Goal: Information Seeking & Learning: Check status

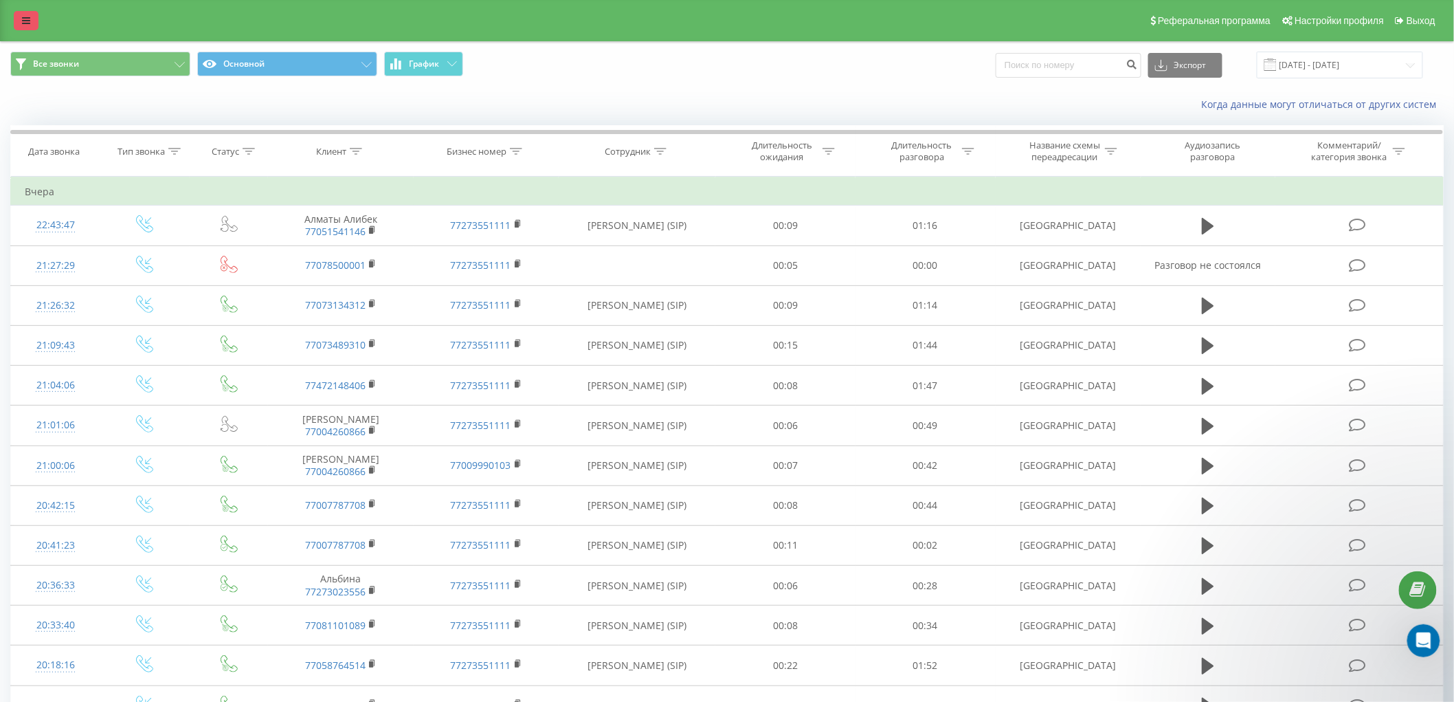
click at [16, 14] on link at bounding box center [26, 20] width 25 height 19
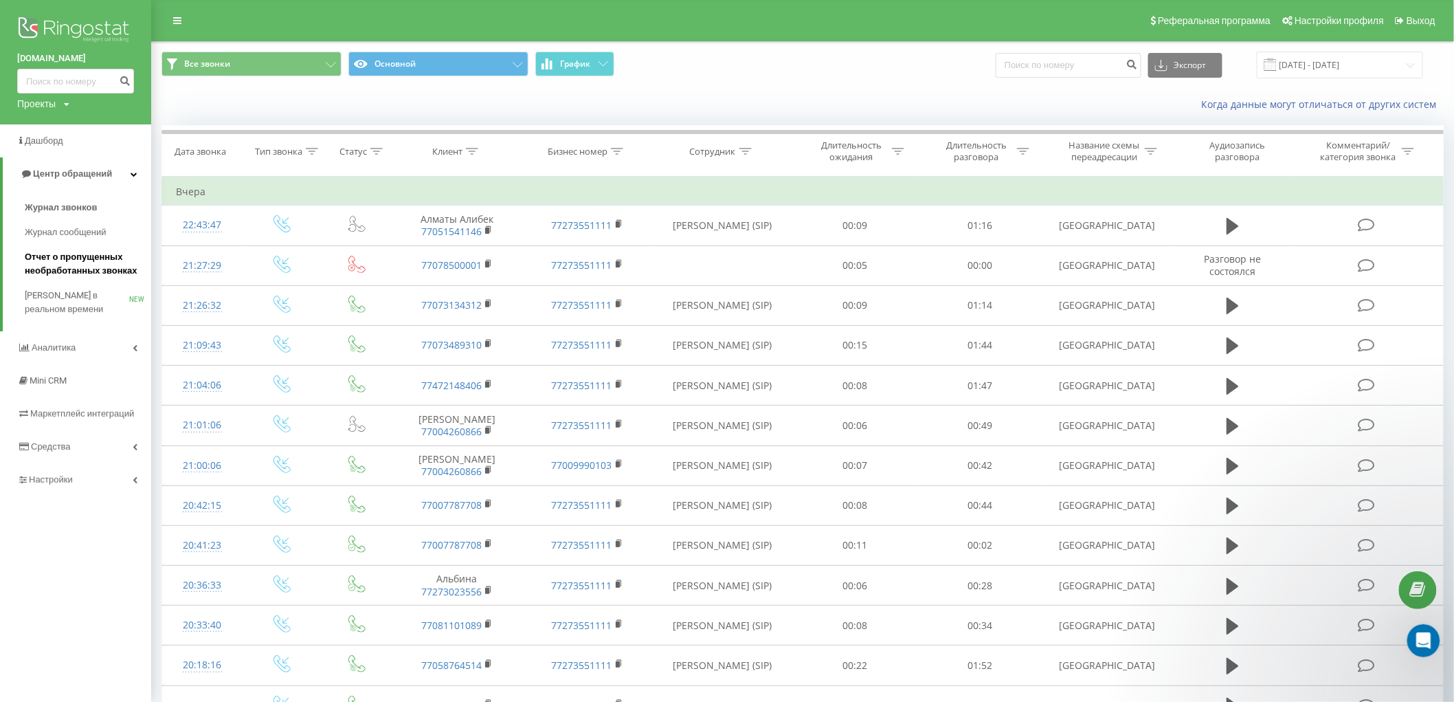
click at [78, 256] on span "Отчет о пропущенных необработанных звонках" at bounding box center [85, 263] width 120 height 27
click at [71, 341] on span "Аналитика" at bounding box center [48, 348] width 62 height 14
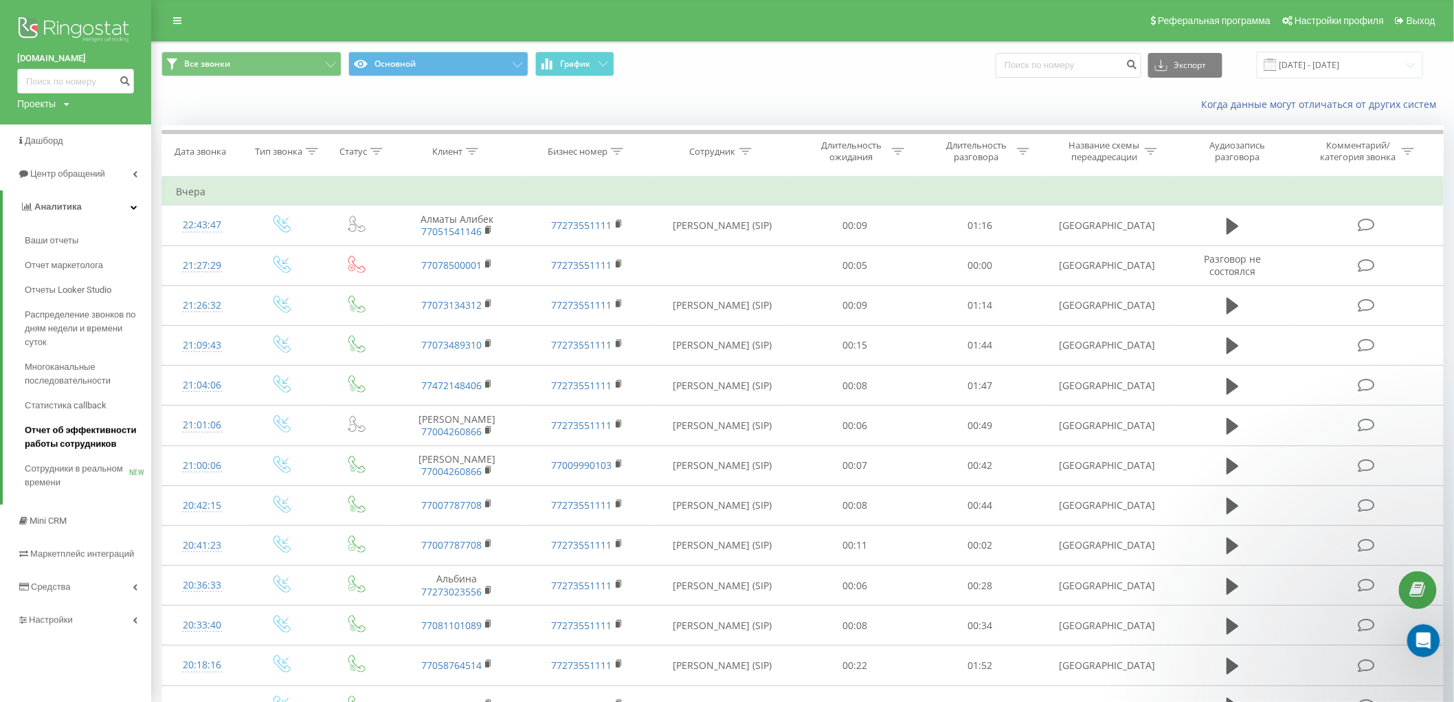
click at [88, 425] on span "Отчет об эффективности работы сотрудников" at bounding box center [85, 436] width 120 height 27
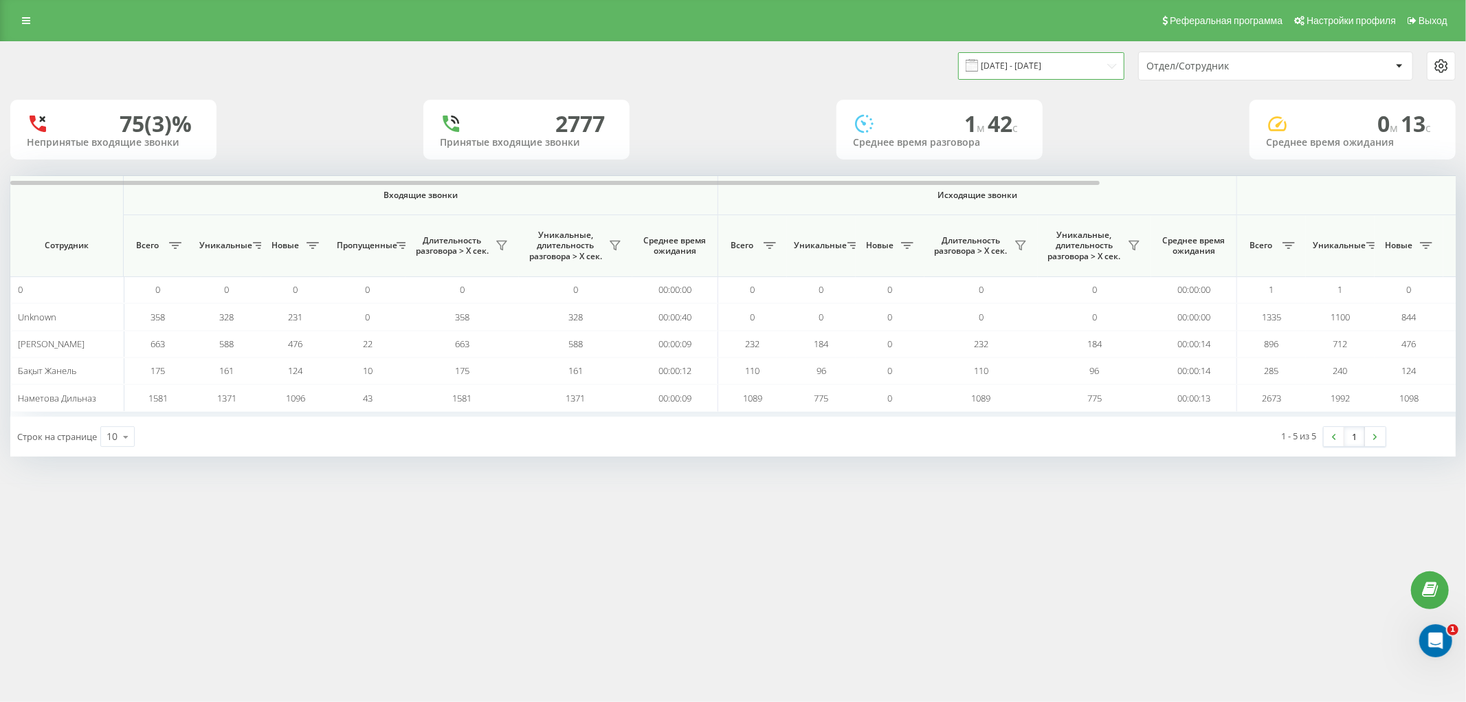
click at [1060, 65] on input "[DATE] - [DATE]" at bounding box center [1041, 65] width 166 height 27
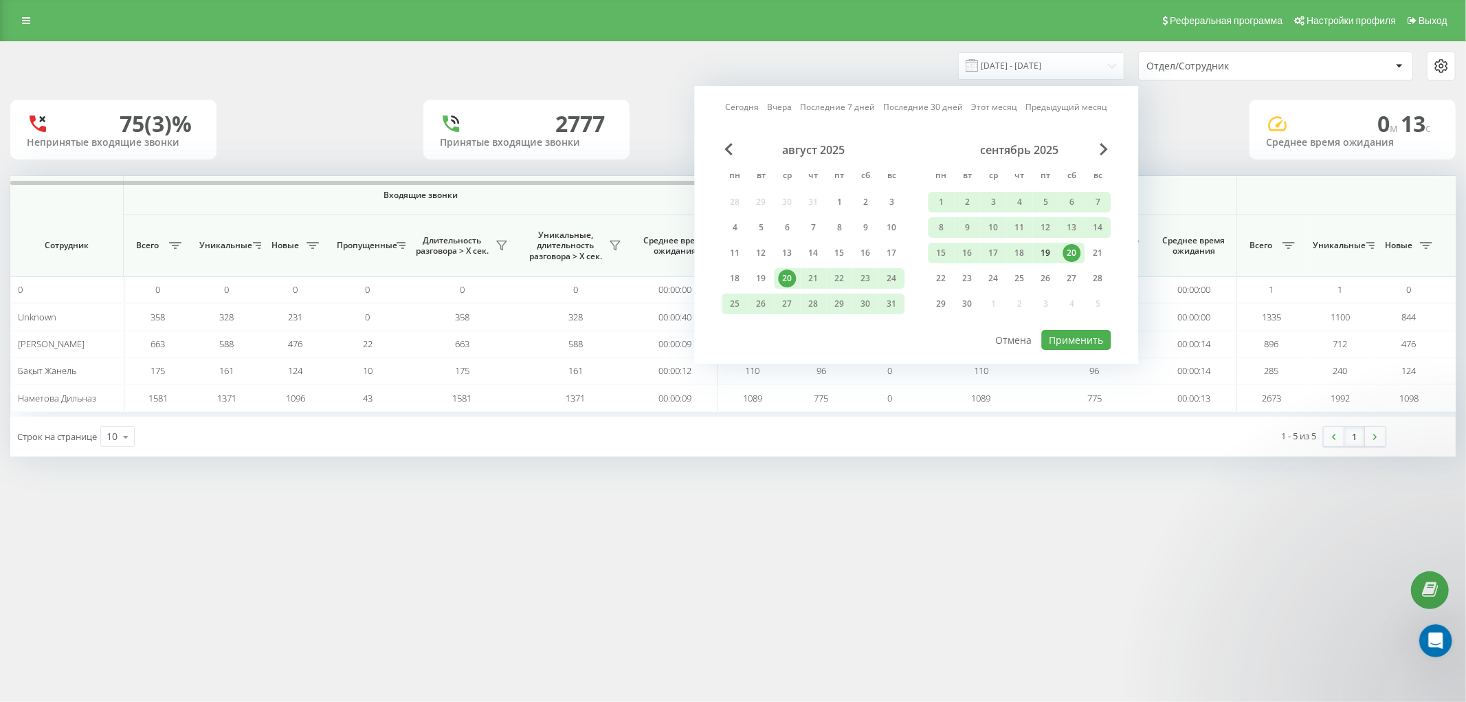
click at [1054, 250] on div "19" at bounding box center [1046, 253] width 18 height 18
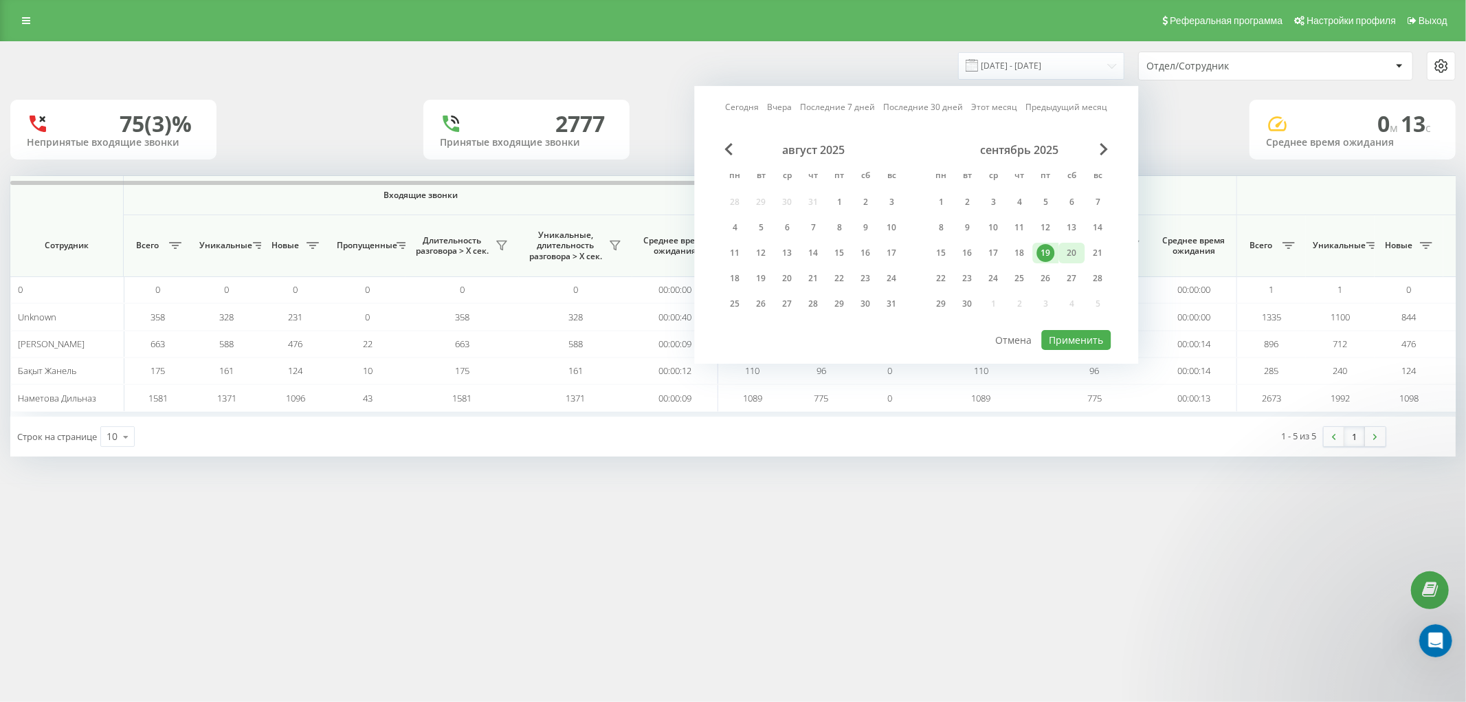
click at [1074, 250] on div "20" at bounding box center [1072, 253] width 18 height 18
click at [1085, 335] on button "Применить" at bounding box center [1075, 340] width 69 height 20
type input "19.09.2025 - 20.09.2025"
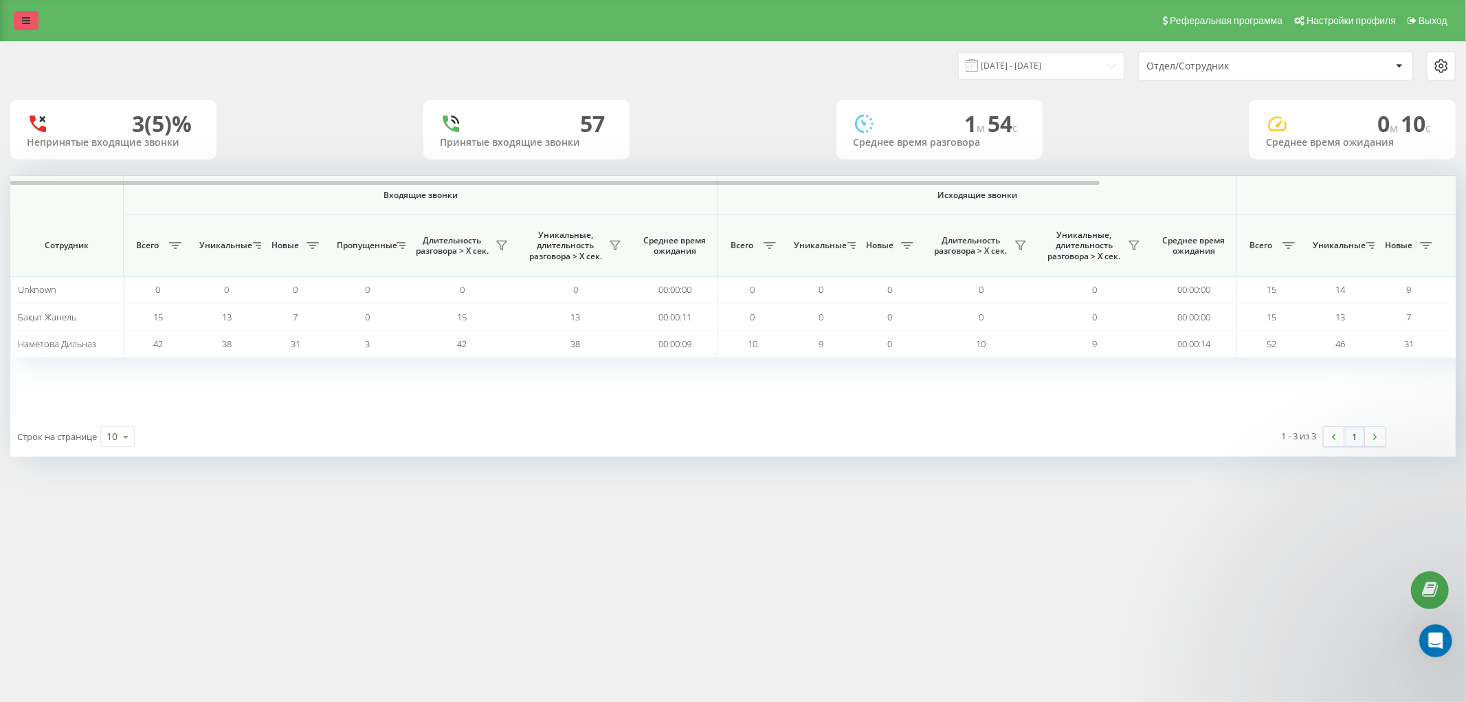
click at [25, 23] on icon at bounding box center [26, 21] width 8 height 10
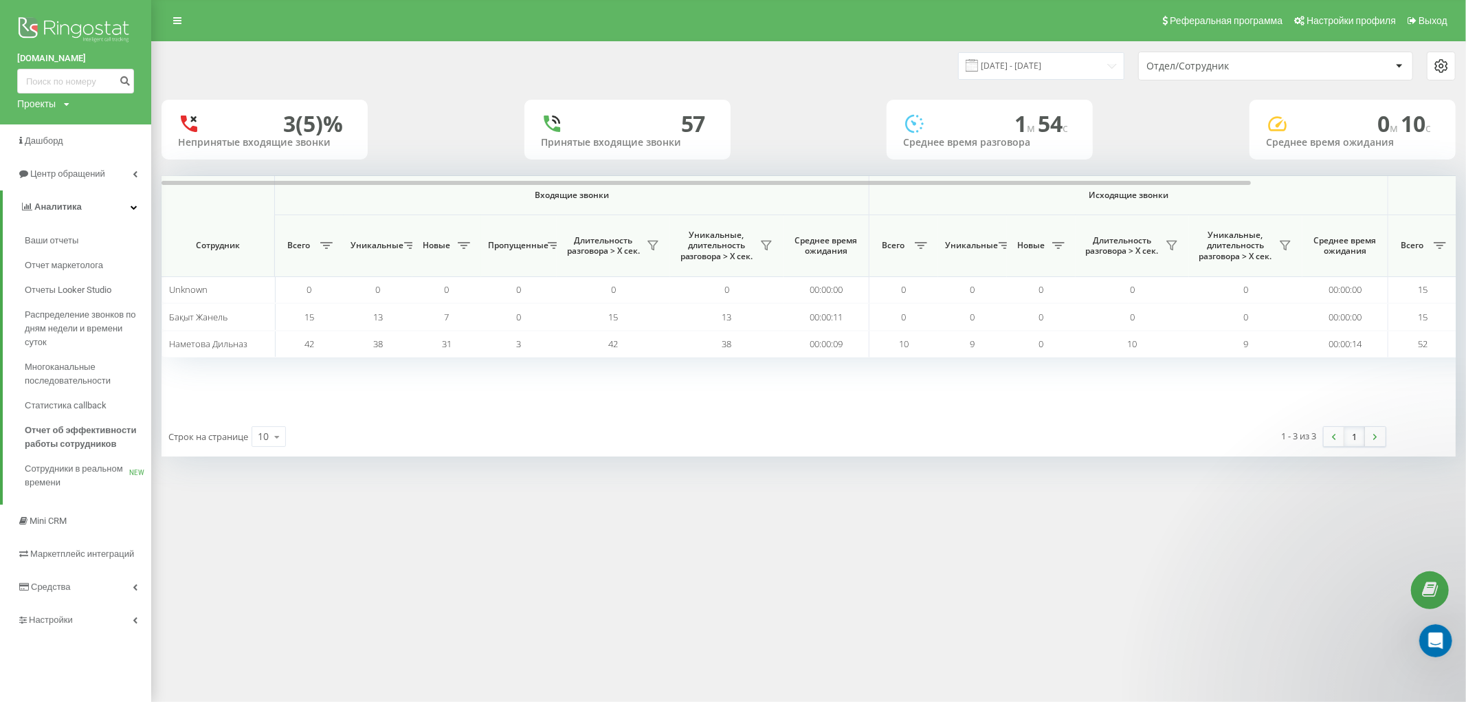
click at [269, 62] on div "19.09.2025 - 20.09.2025 Отдел/Сотрудник" at bounding box center [809, 66] width 1294 height 29
click at [170, 16] on link at bounding box center [177, 20] width 25 height 19
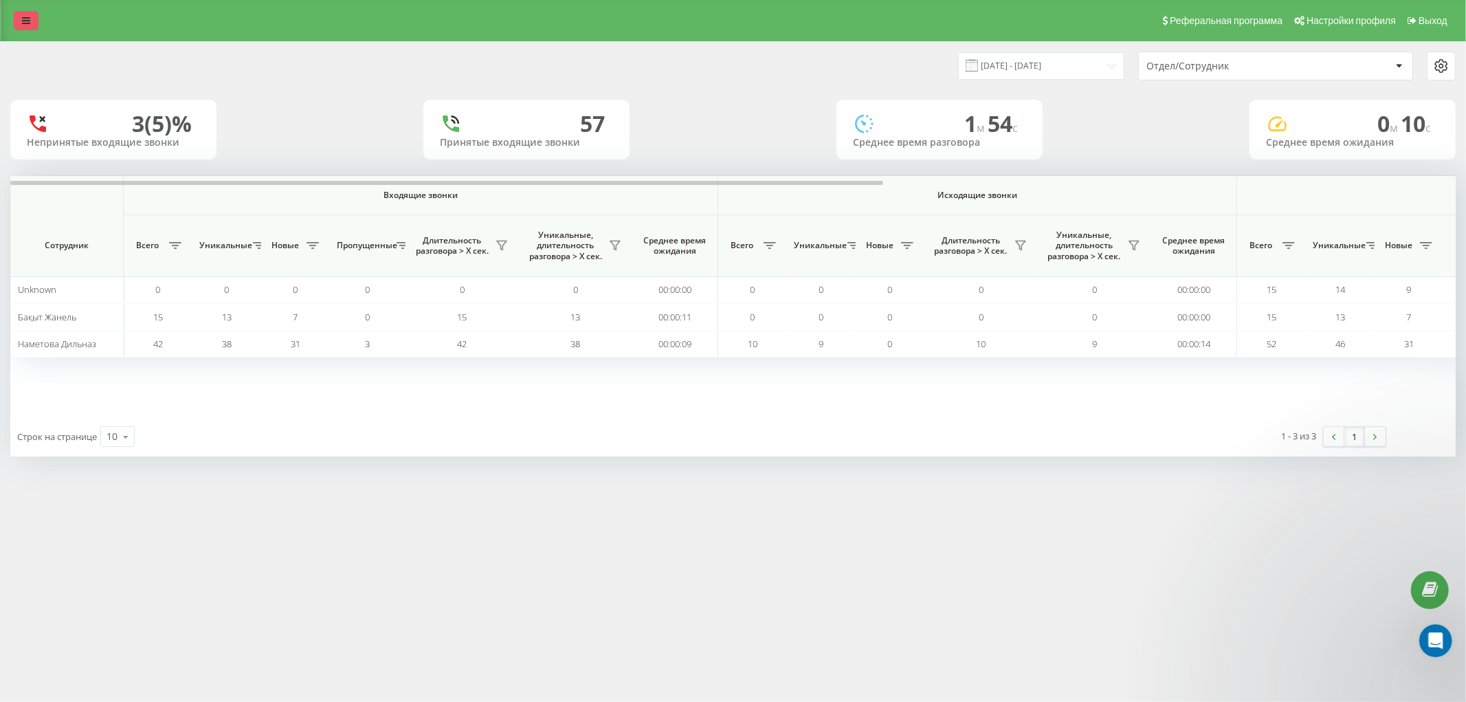
click at [170, 16] on div "Реферальная программа Настройки профиля Выход" at bounding box center [733, 20] width 1466 height 41
click at [26, 16] on icon at bounding box center [26, 21] width 8 height 10
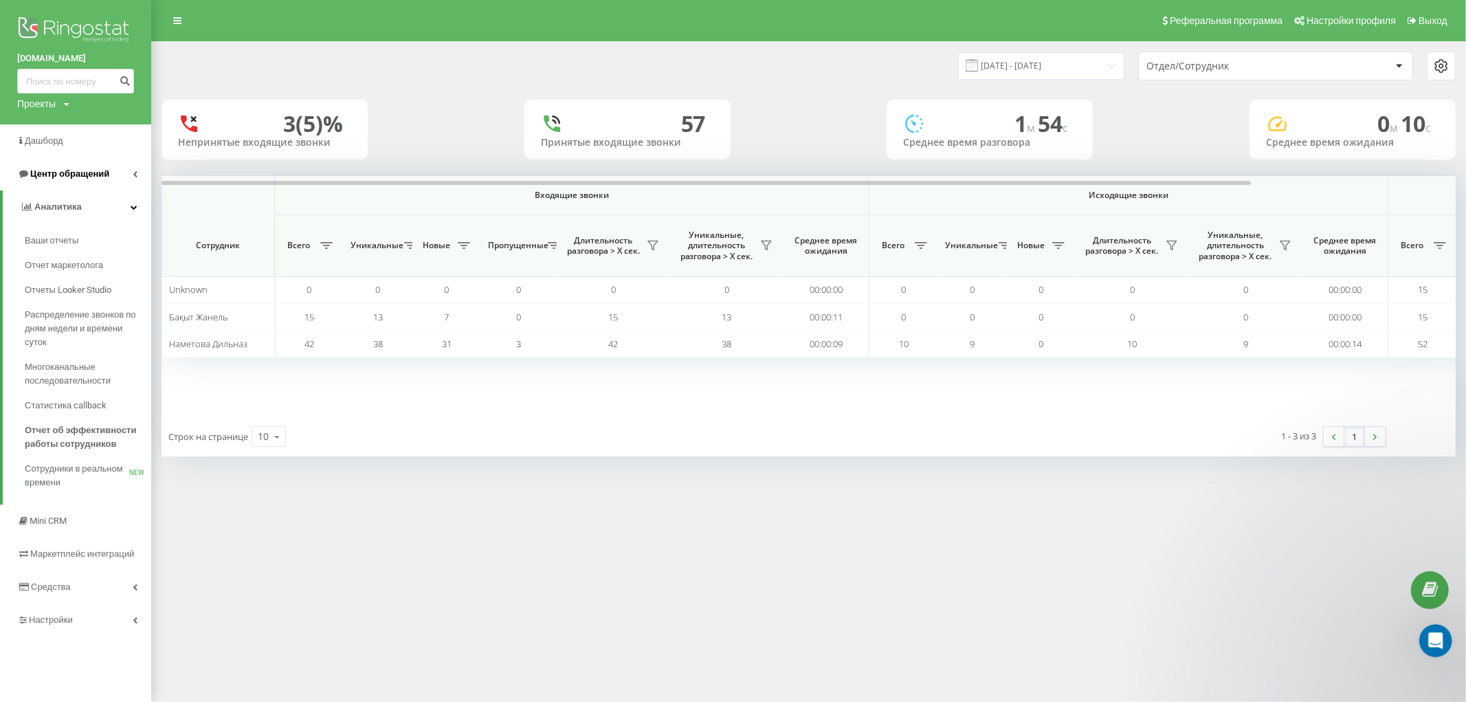
click at [37, 170] on span "Центр обращений" at bounding box center [69, 173] width 79 height 10
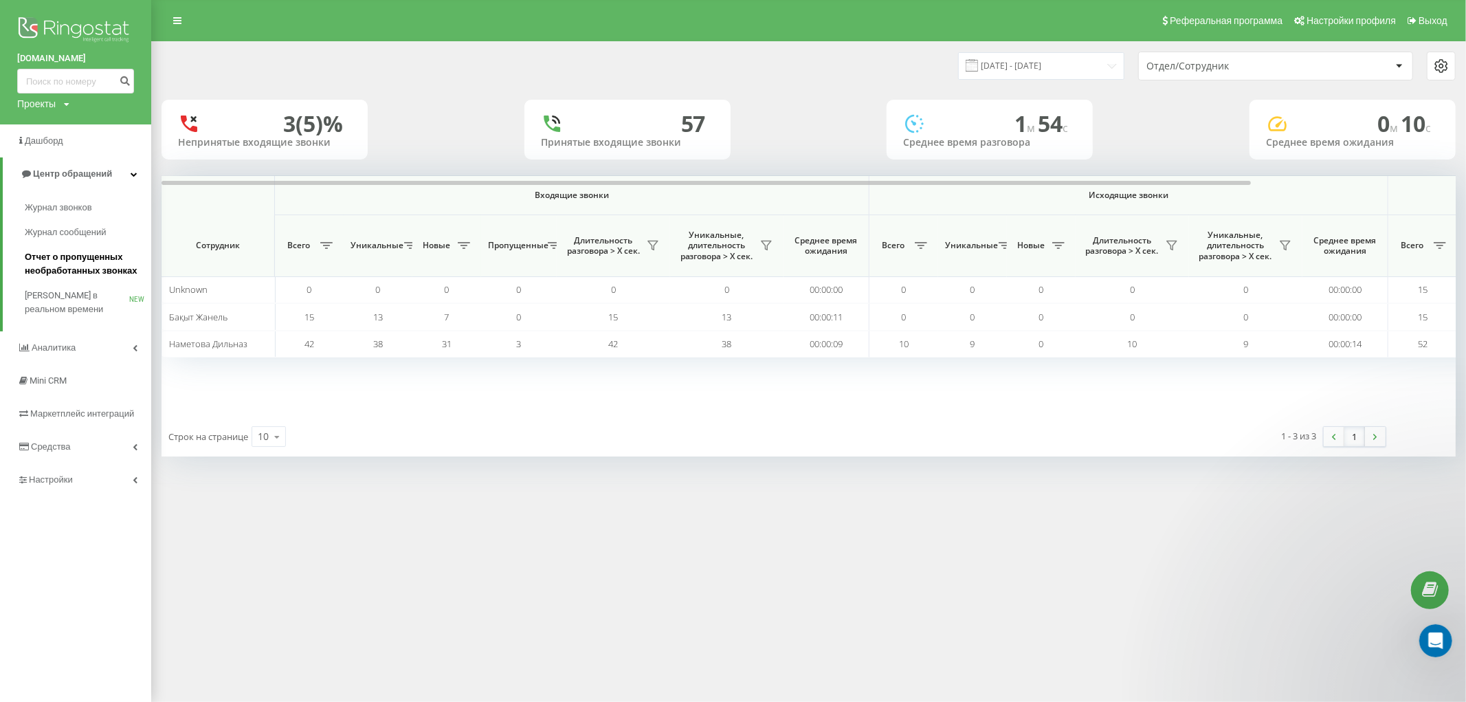
click at [111, 263] on span "Отчет о пропущенных необработанных звонках" at bounding box center [85, 263] width 120 height 27
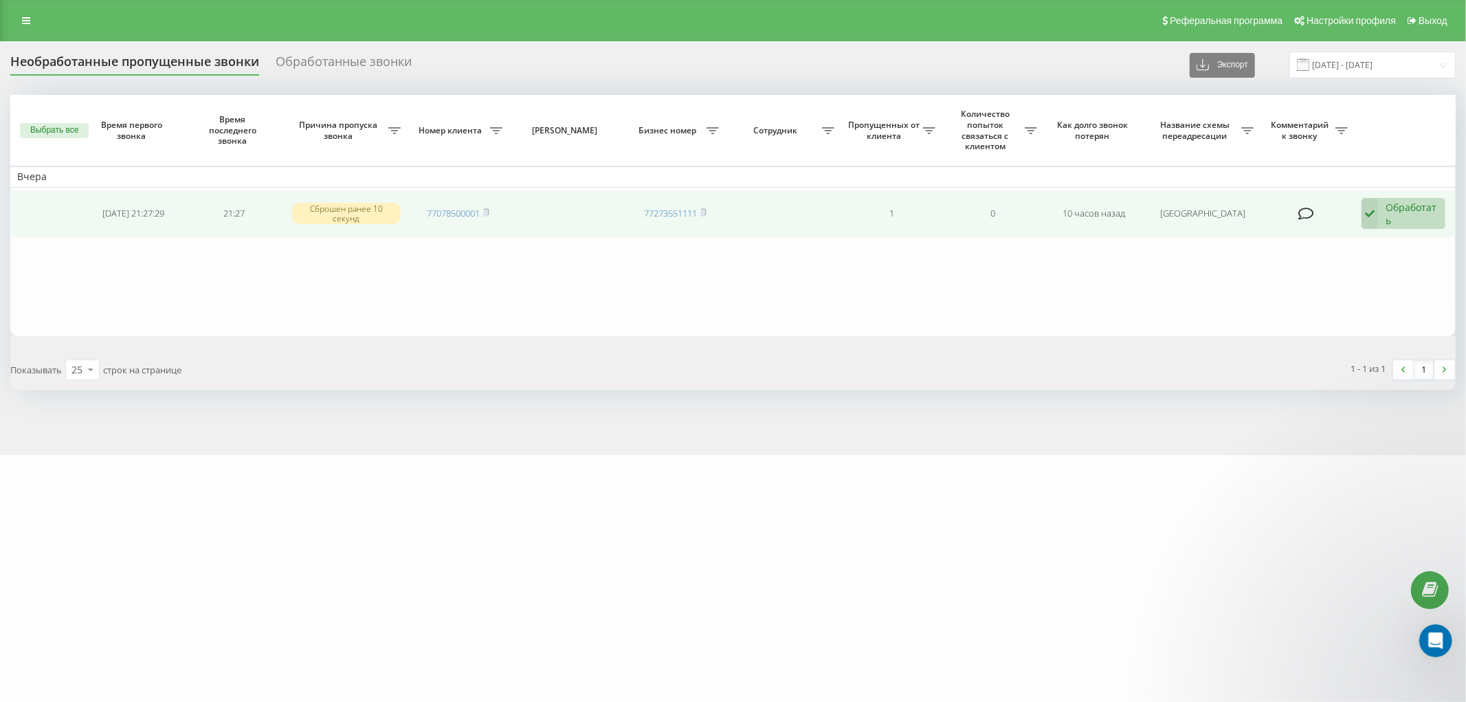
click at [1410, 213] on div "Обработать" at bounding box center [1412, 214] width 52 height 26
click at [1272, 245] on span "Не удалось связаться" at bounding box center [1244, 241] width 102 height 13
